Goal: Task Accomplishment & Management: Manage account settings

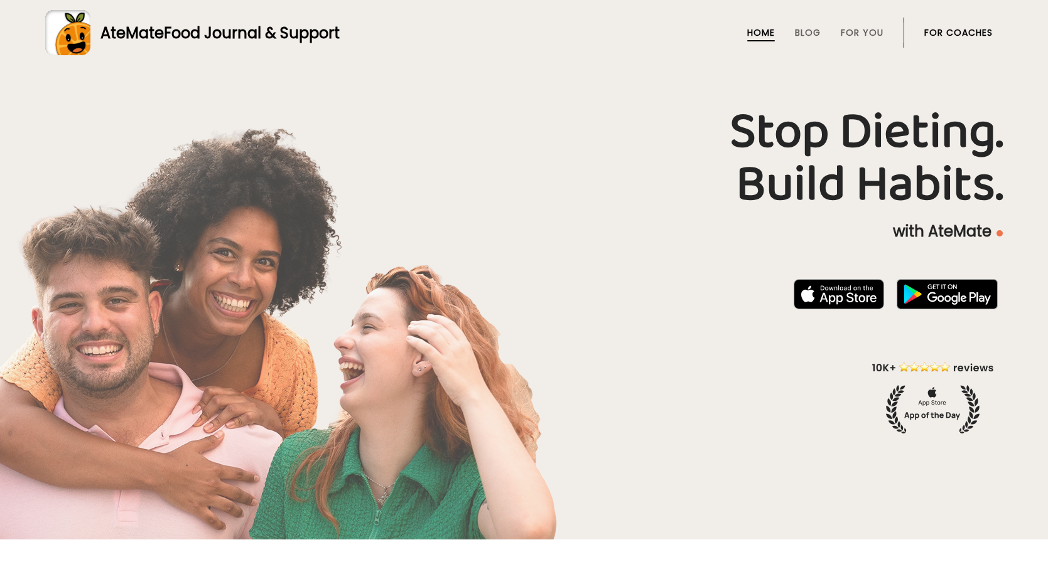
click at [926, 38] on link "For Coaches" at bounding box center [958, 33] width 68 height 10
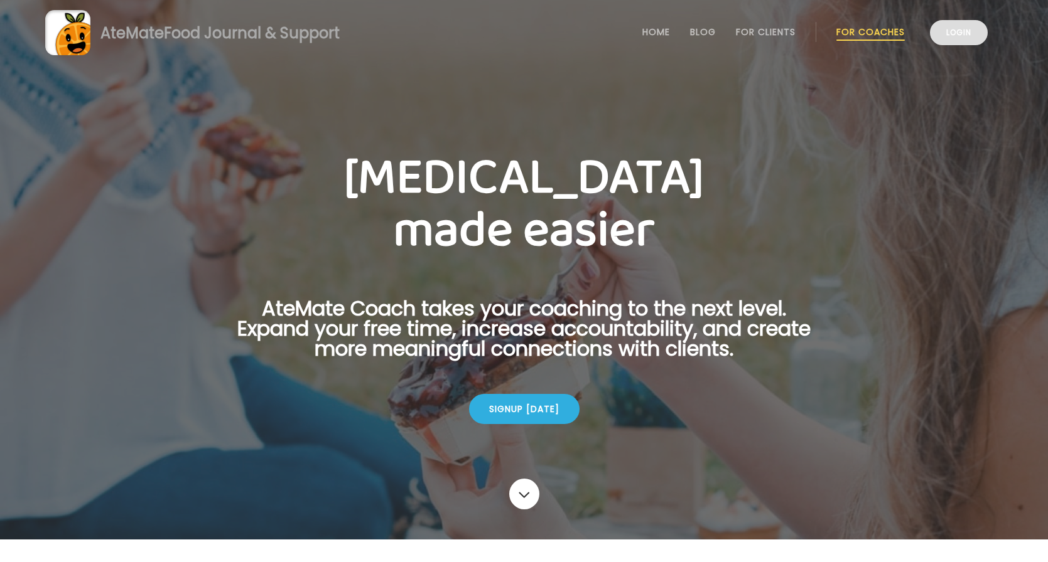
click at [957, 29] on link "Login" at bounding box center [959, 32] width 58 height 25
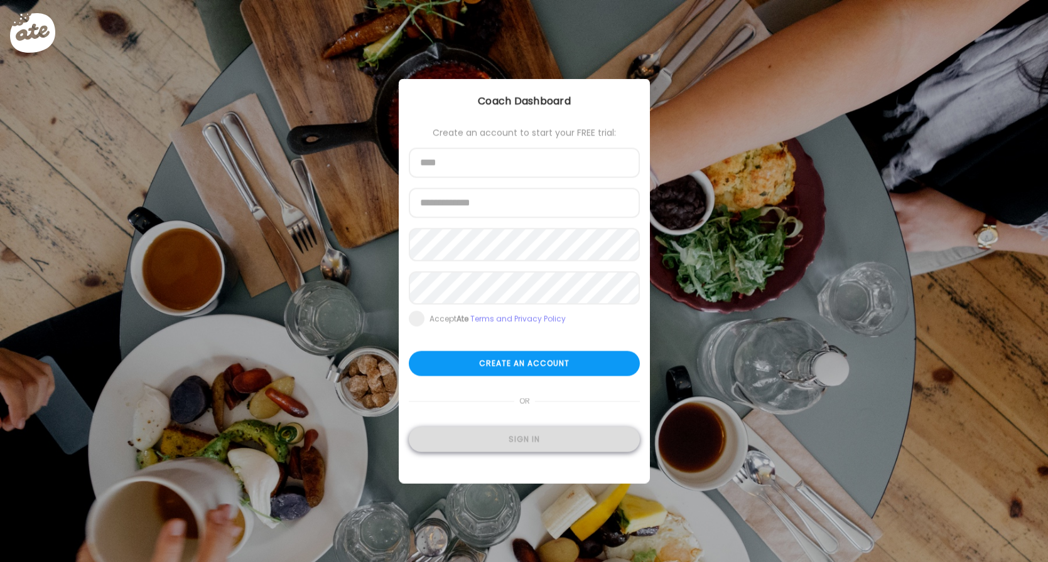
click at [481, 453] on div "Sign in" at bounding box center [524, 439] width 231 height 25
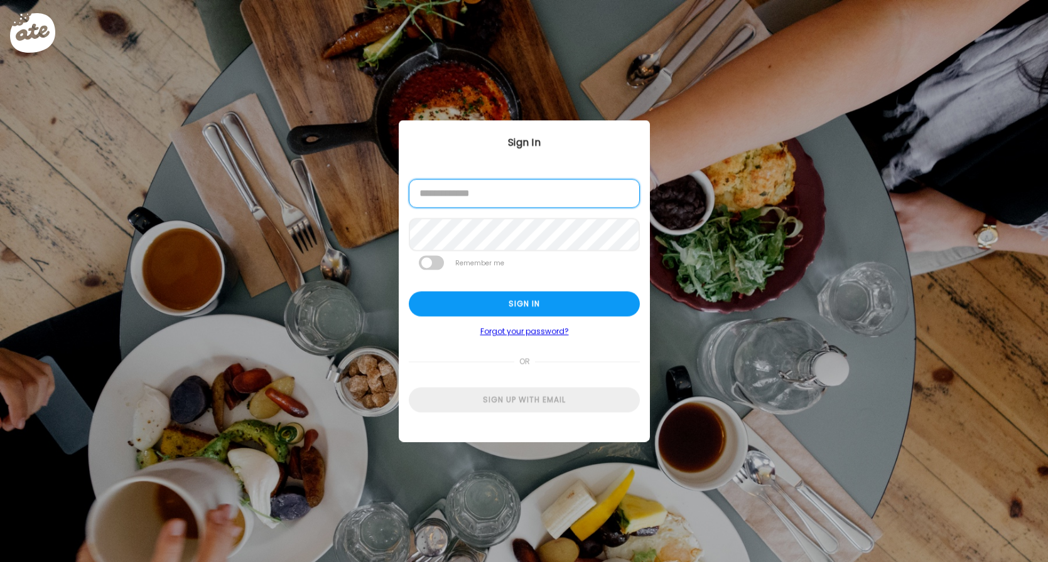
type input "**********"
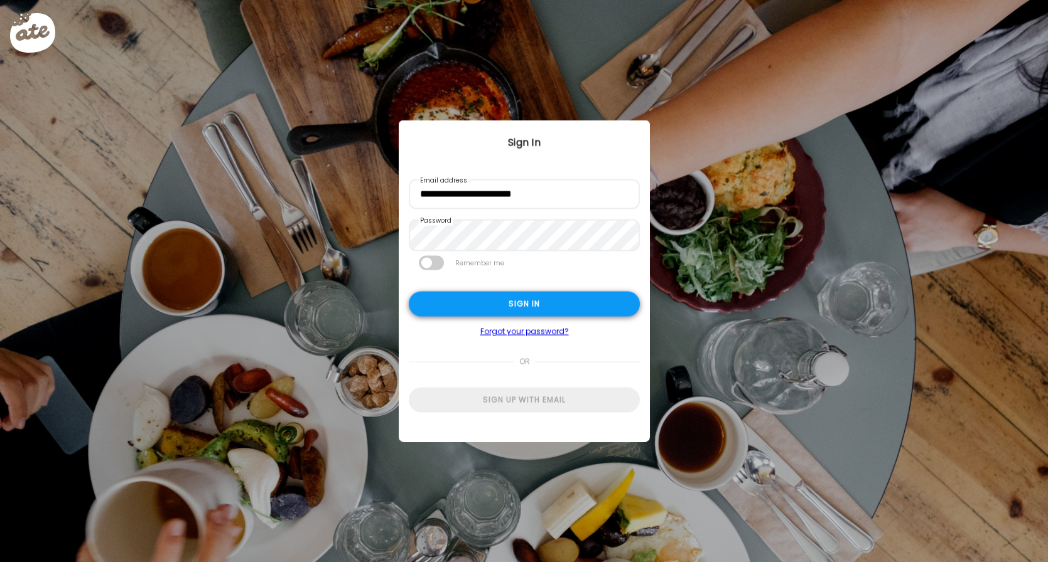
click at [503, 313] on div "Sign in" at bounding box center [524, 304] width 231 height 25
type input "**********"
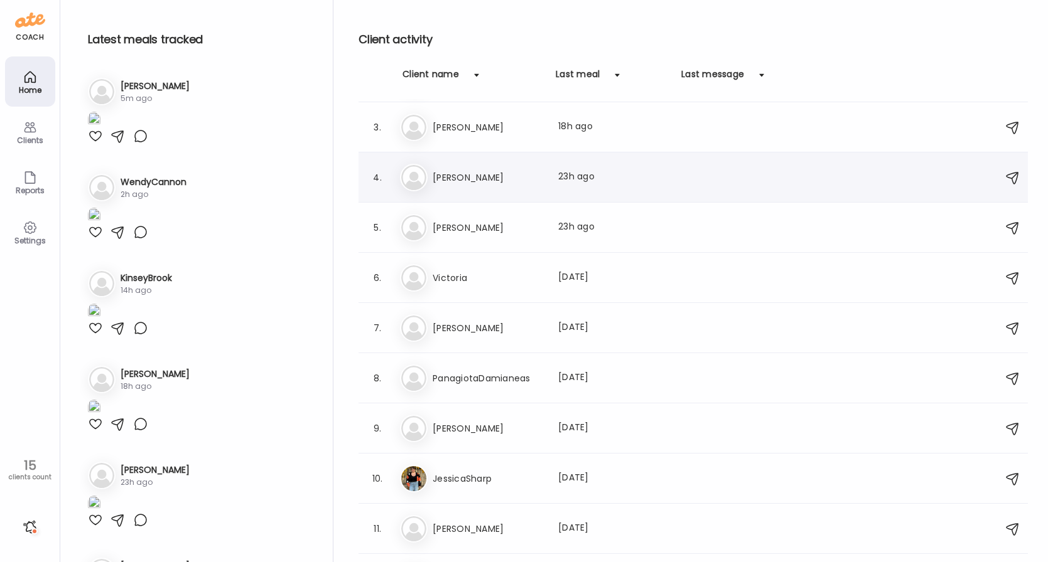
scroll to position [98, 0]
click at [510, 375] on h3 "Maureen" at bounding box center [487, 377] width 110 height 15
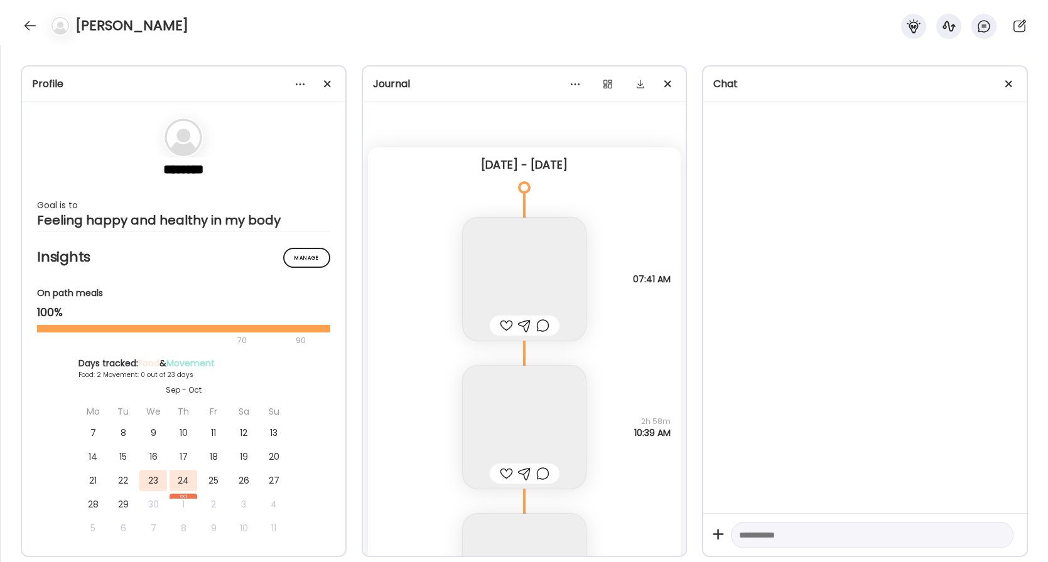
scroll to position [1002, 0]
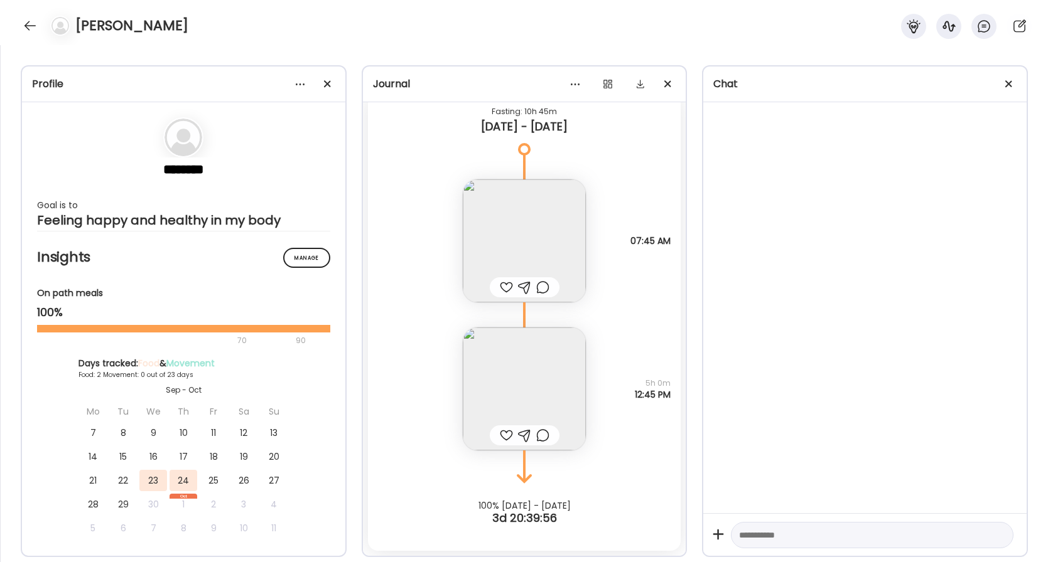
click at [526, 224] on img at bounding box center [524, 241] width 123 height 123
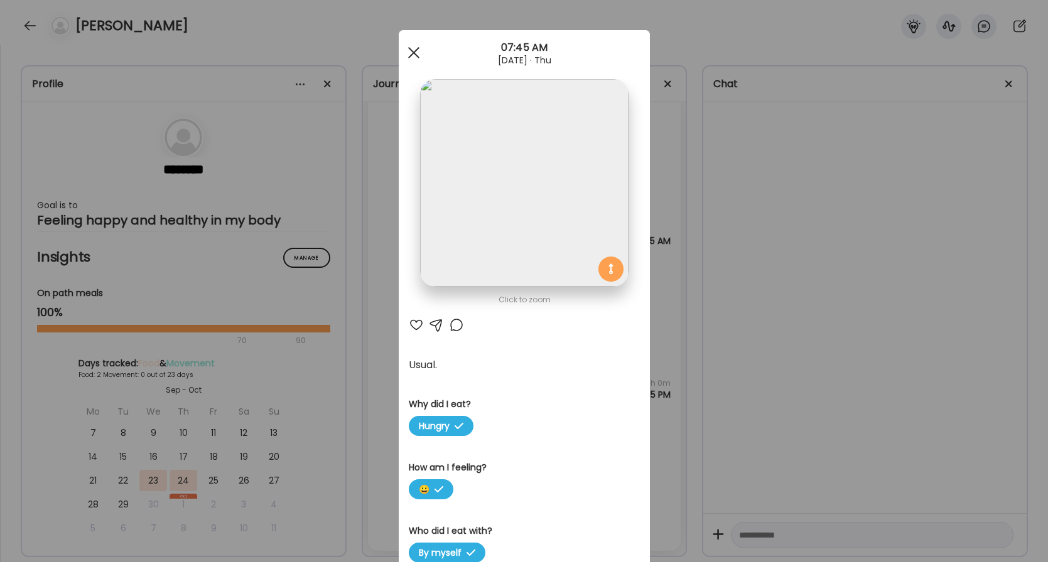
click at [417, 51] on div at bounding box center [413, 52] width 25 height 25
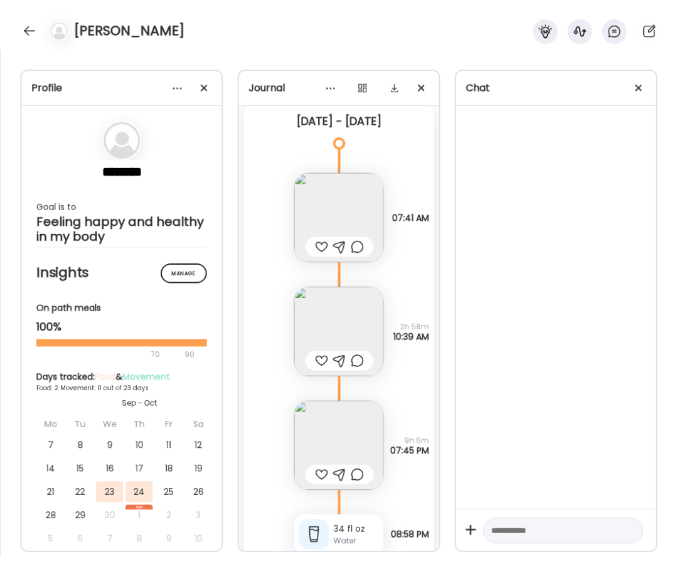
scroll to position [41, 0]
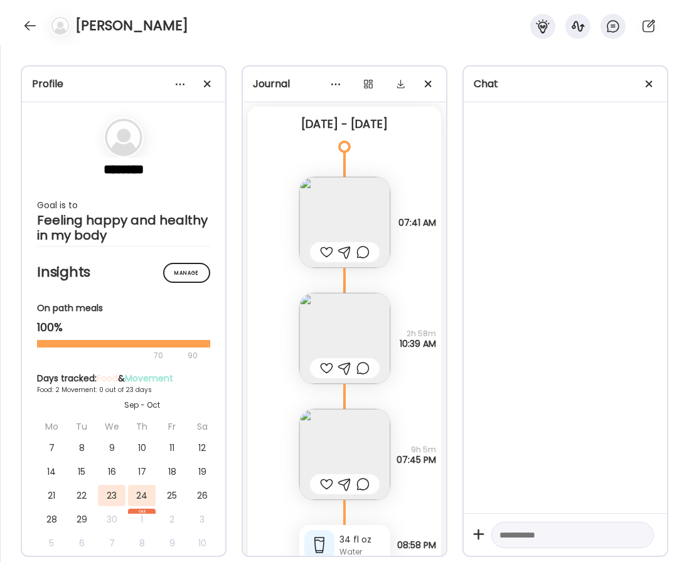
click at [340, 217] on img at bounding box center [344, 222] width 91 height 91
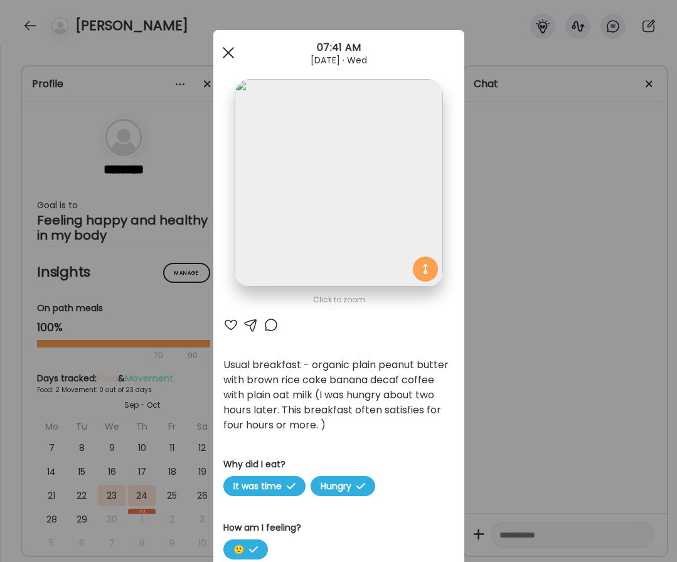
click at [228, 56] on div at bounding box center [228, 52] width 25 height 25
